Goal: Find specific page/section: Find specific page/section

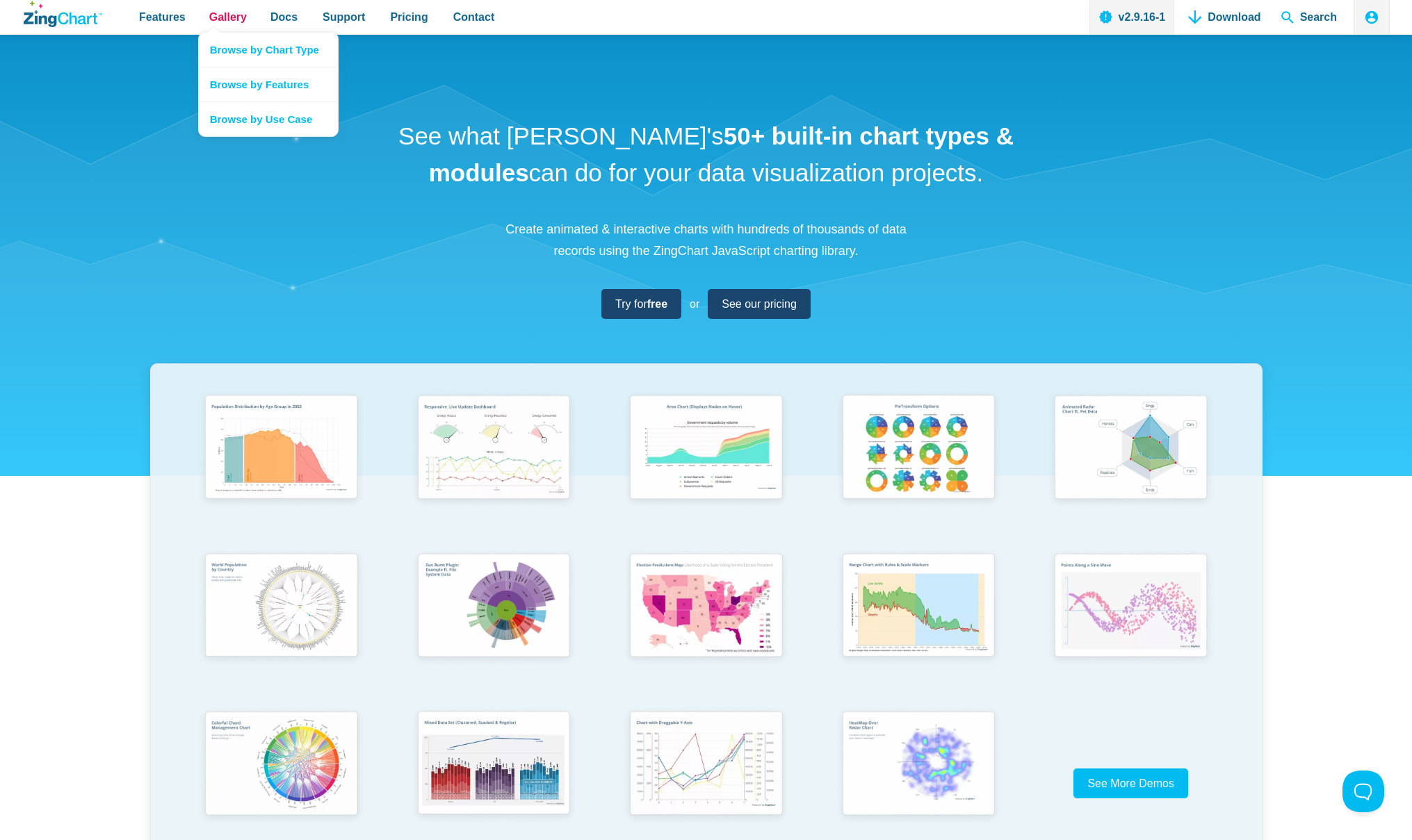
click at [216, 15] on span "Gallery" at bounding box center [228, 17] width 37 height 19
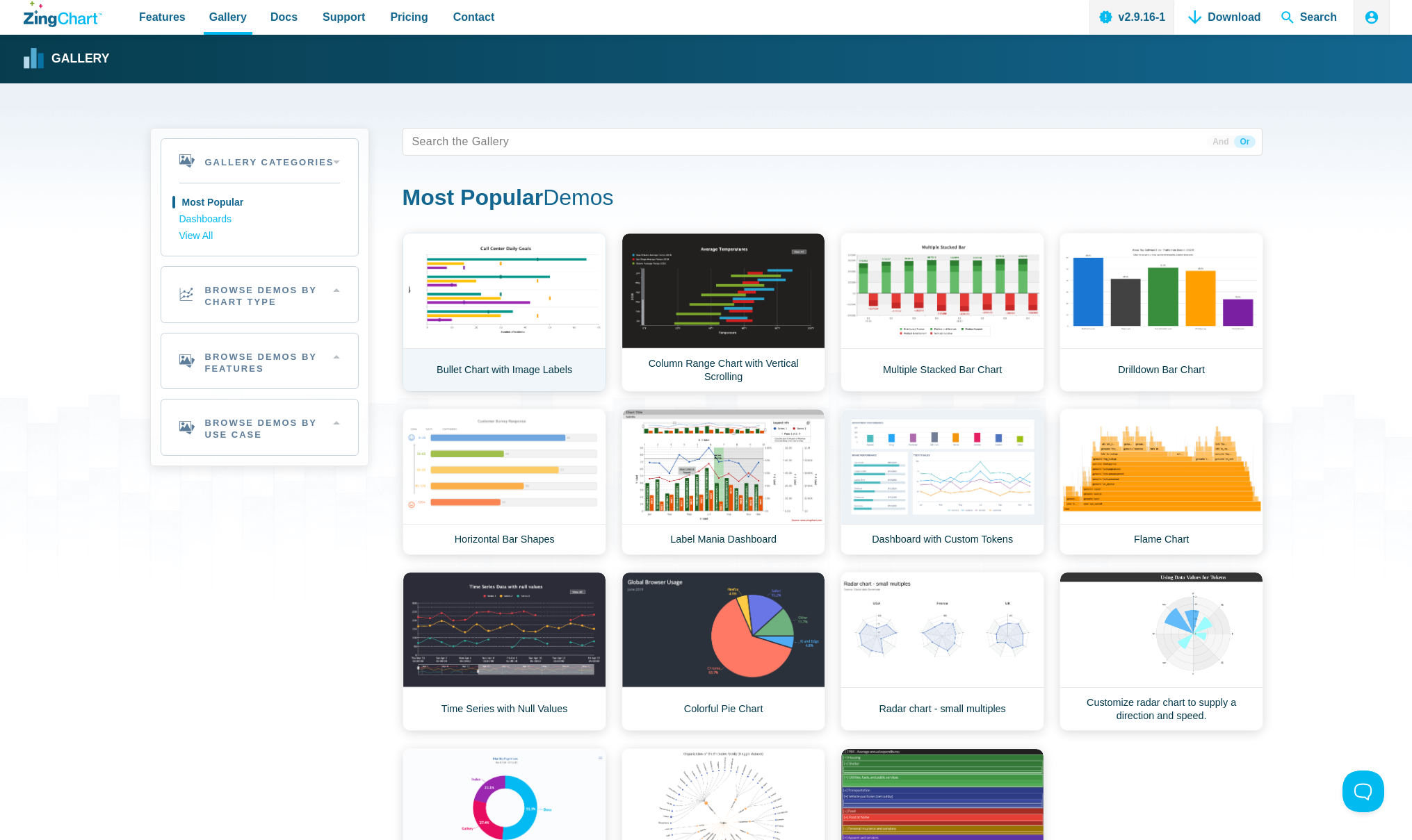
click at [510, 296] on link "Bullet Chart with Image Labels" at bounding box center [505, 312] width 203 height 159
